Goal: Transaction & Acquisition: Purchase product/service

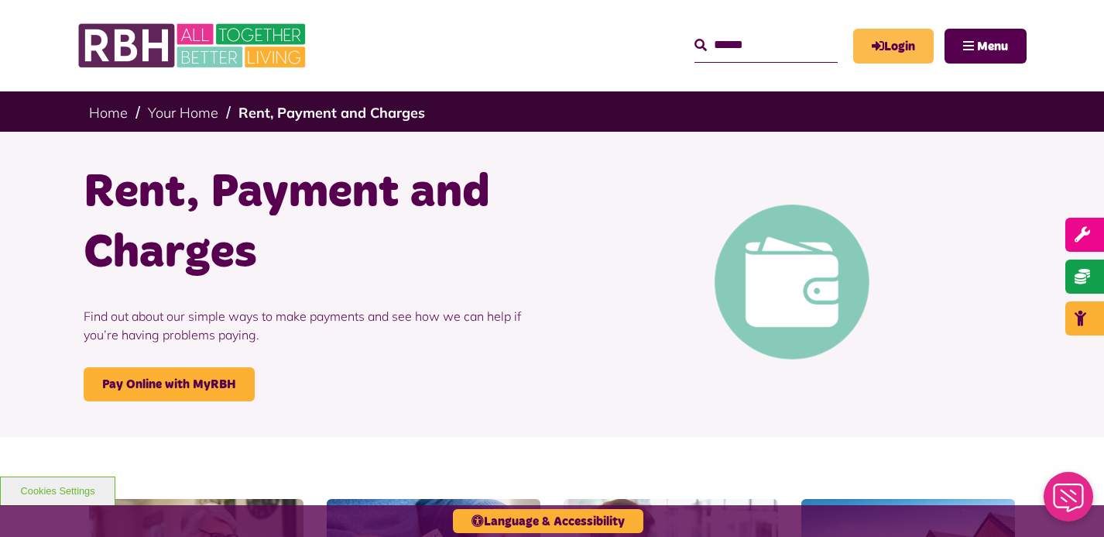
click at [901, 49] on link "Login" at bounding box center [893, 46] width 81 height 35
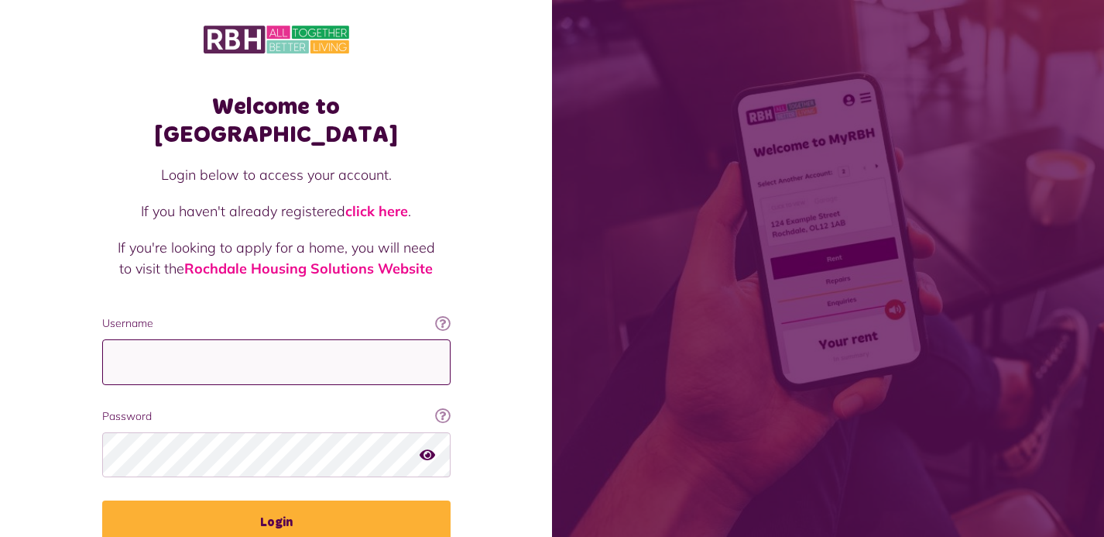
click at [174, 339] on input "Username" at bounding box center [276, 362] width 349 height 46
type input "**********"
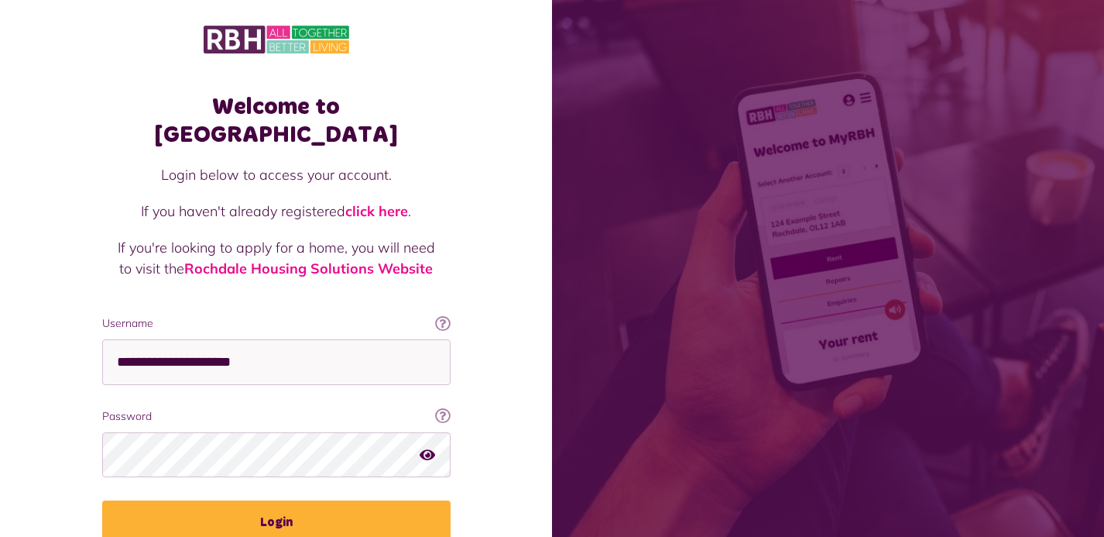
click at [428, 447] on icon "button" at bounding box center [427, 454] width 15 height 14
click at [428, 447] on icon "button" at bounding box center [429, 454] width 18 height 14
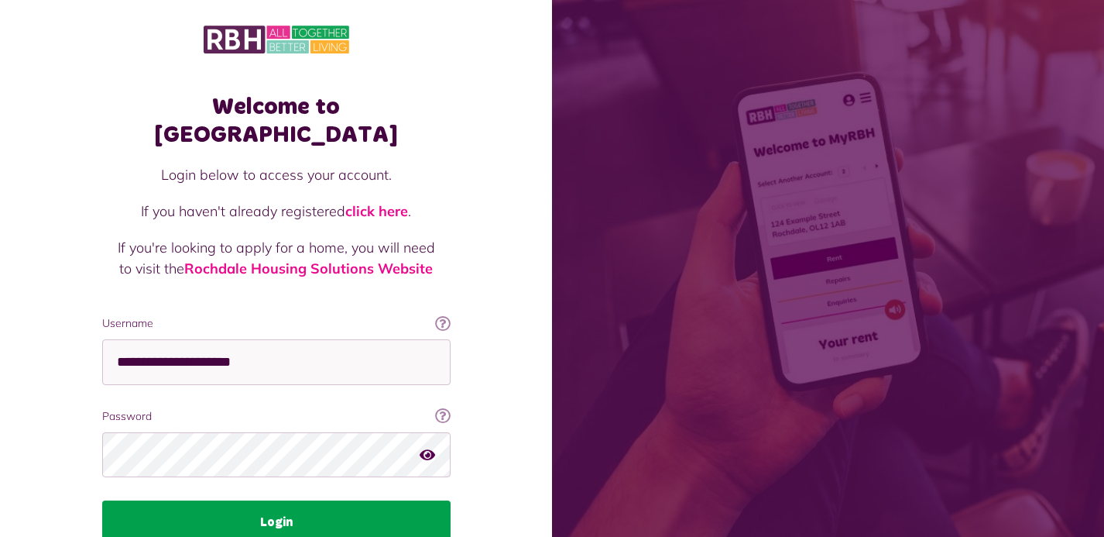
click at [274, 500] on button "Login" at bounding box center [276, 521] width 349 height 43
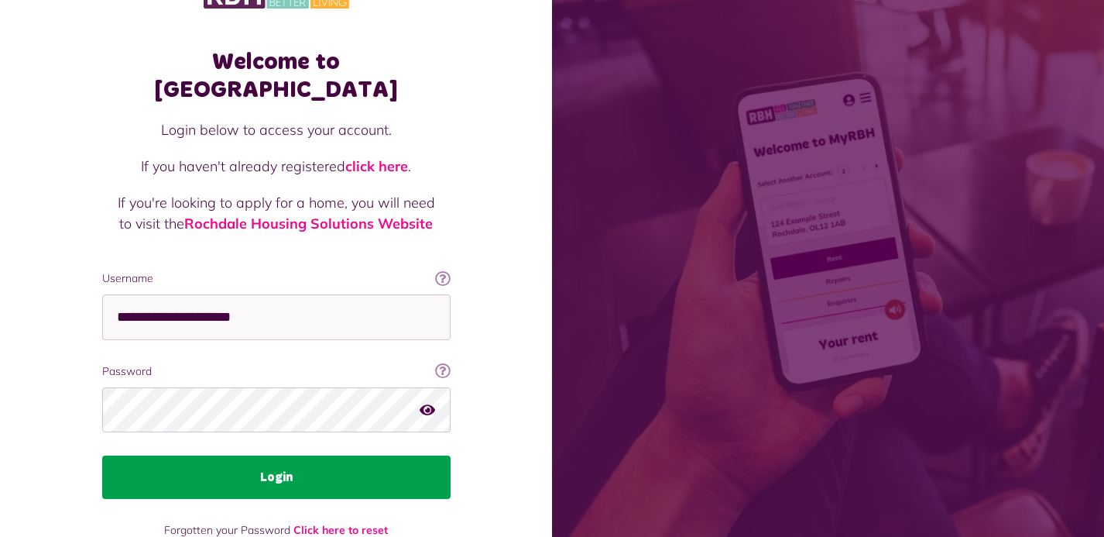
scroll to position [47, 0]
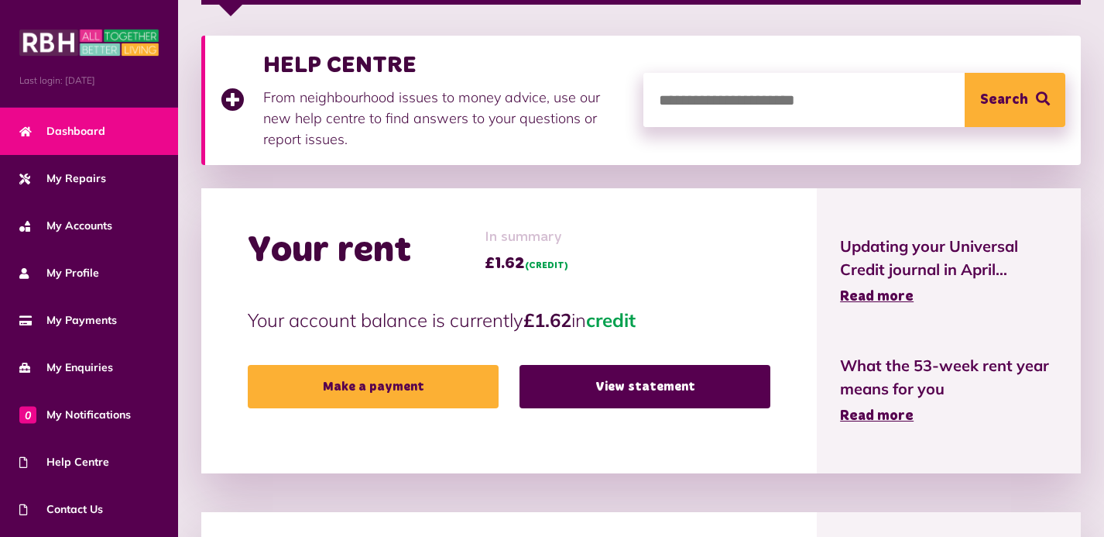
scroll to position [323, 0]
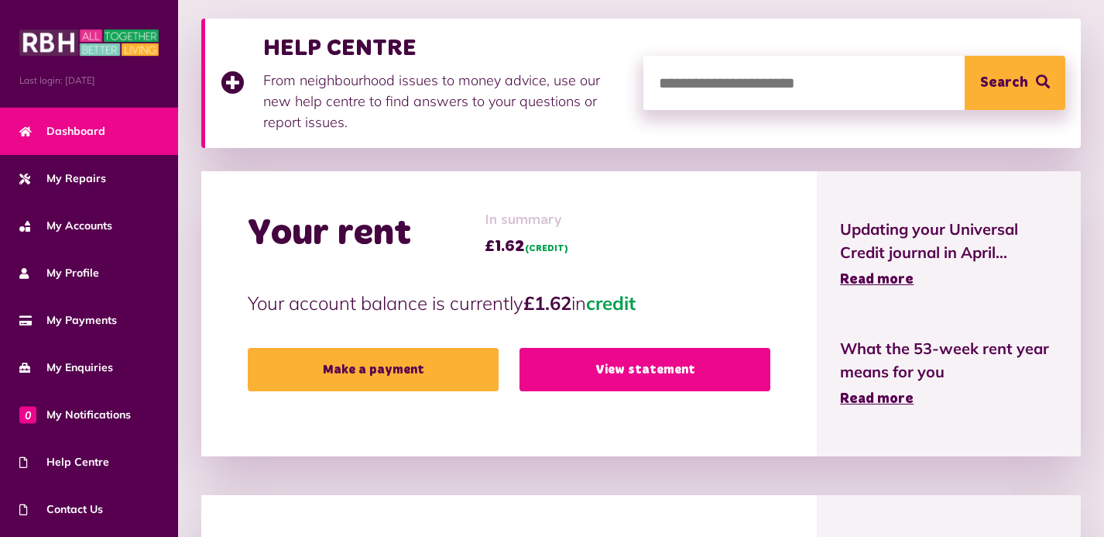
click at [647, 365] on link "View statement" at bounding box center [645, 369] width 251 height 43
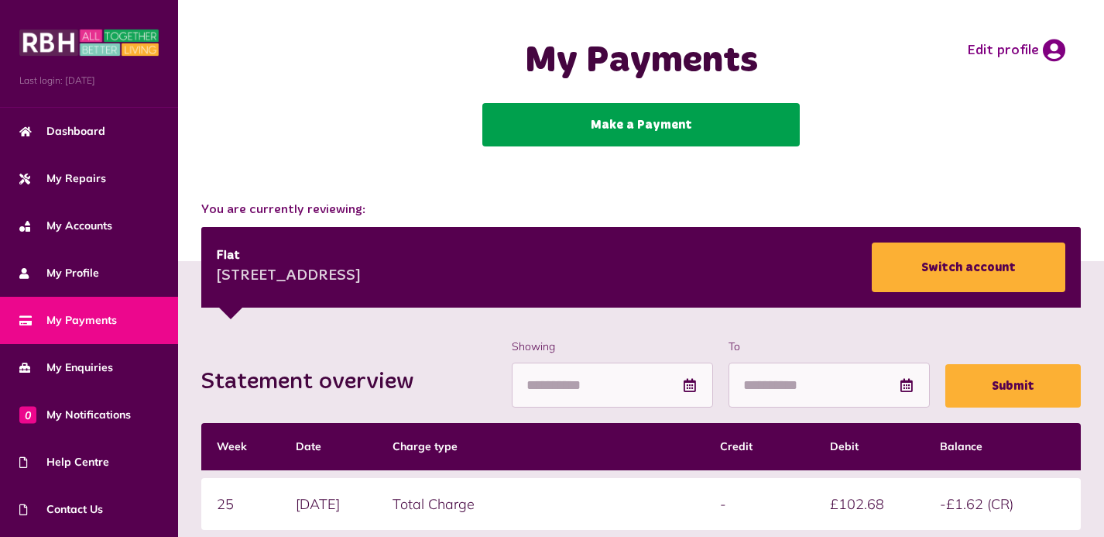
click at [654, 127] on link "Make a Payment" at bounding box center [641, 124] width 318 height 43
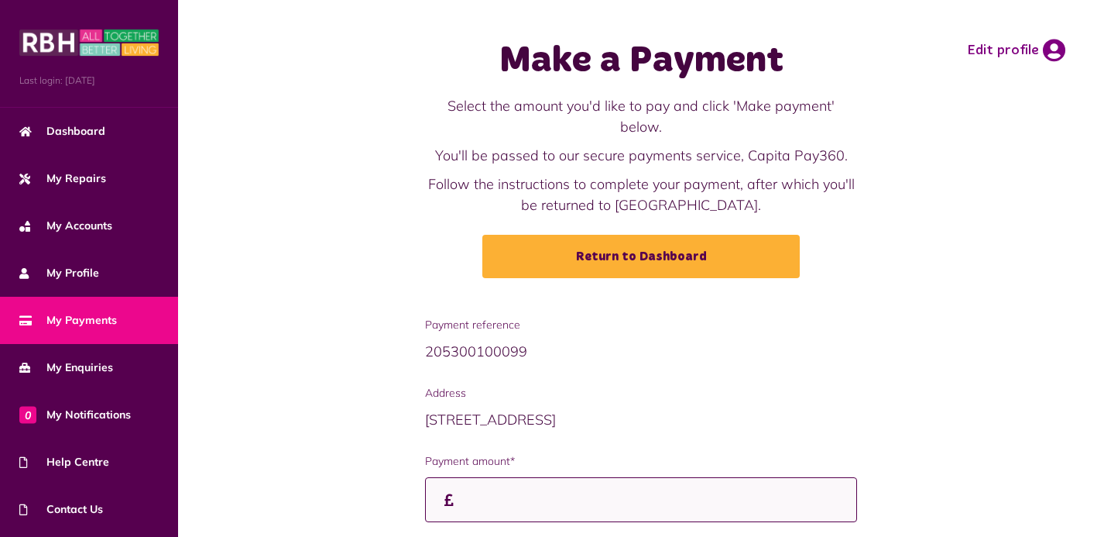
click at [554, 479] on input "Payment amount*" at bounding box center [641, 500] width 432 height 46
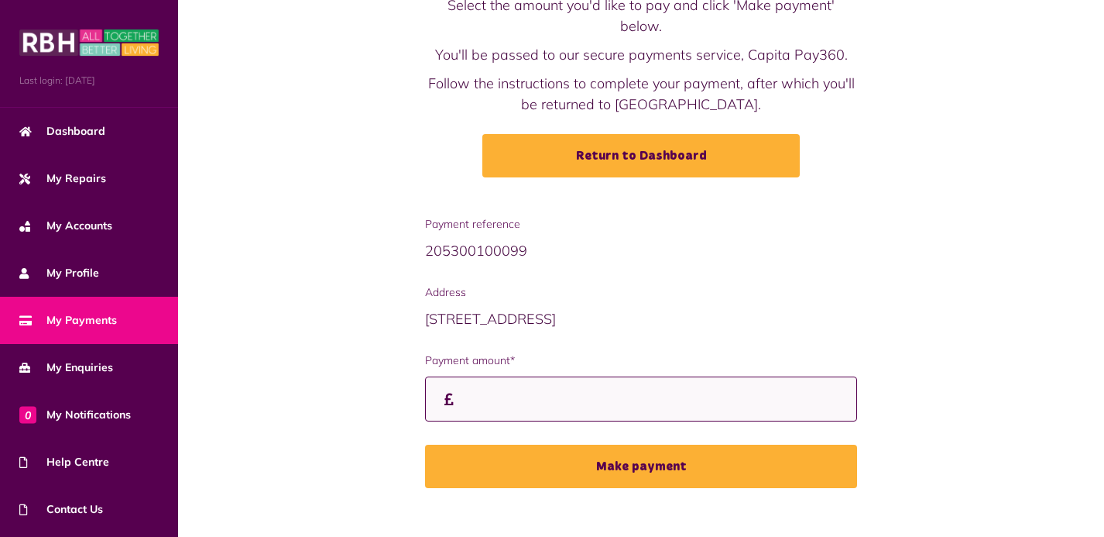
scroll to position [101, 0]
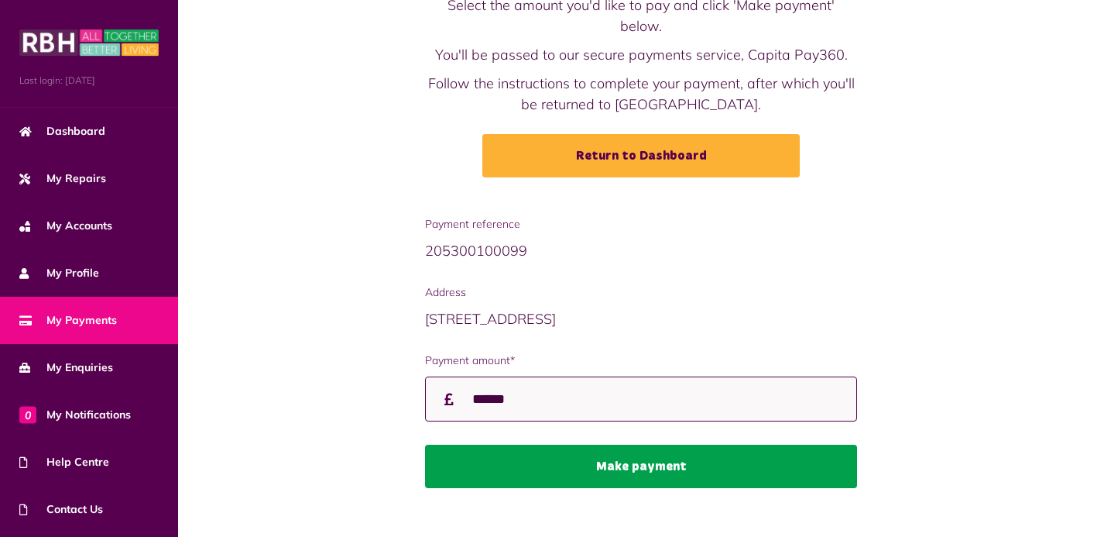
type input "******"
click at [653, 445] on button "Make payment" at bounding box center [641, 466] width 432 height 43
